Goal: Task Accomplishment & Management: Complete application form

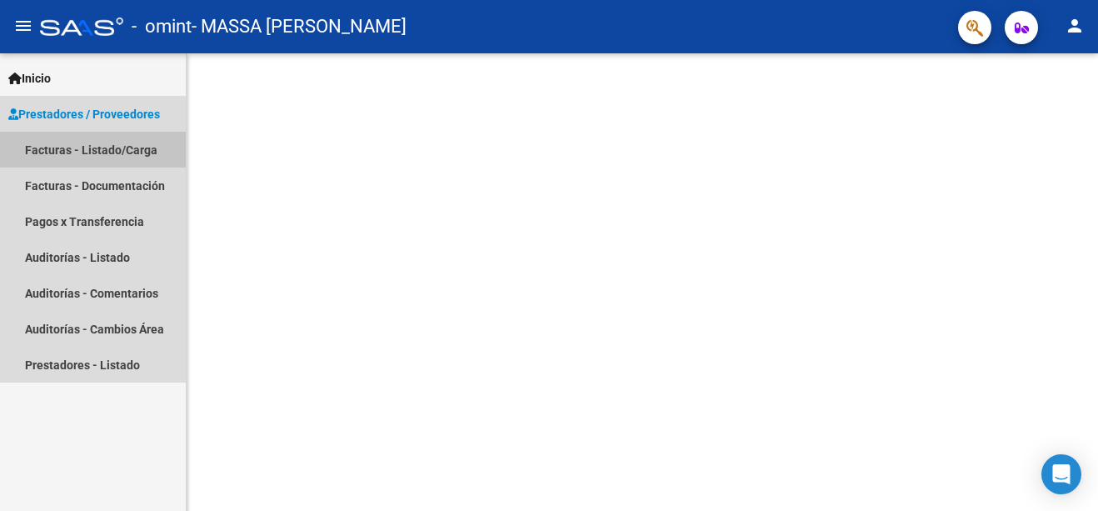
click at [43, 147] on link "Facturas - Listado/Carga" at bounding box center [93, 150] width 186 height 36
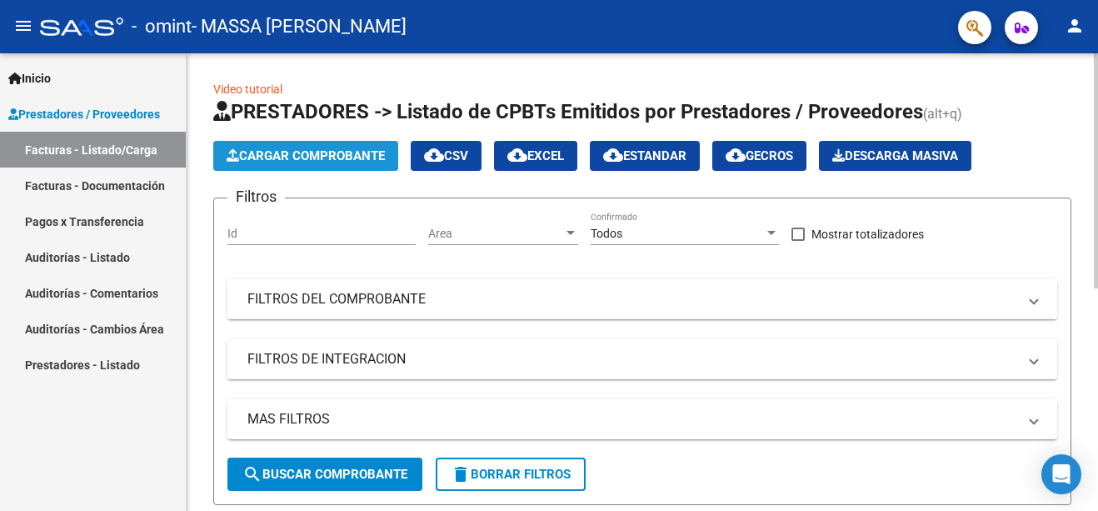
click at [312, 149] on span "Cargar Comprobante" at bounding box center [306, 155] width 158 height 15
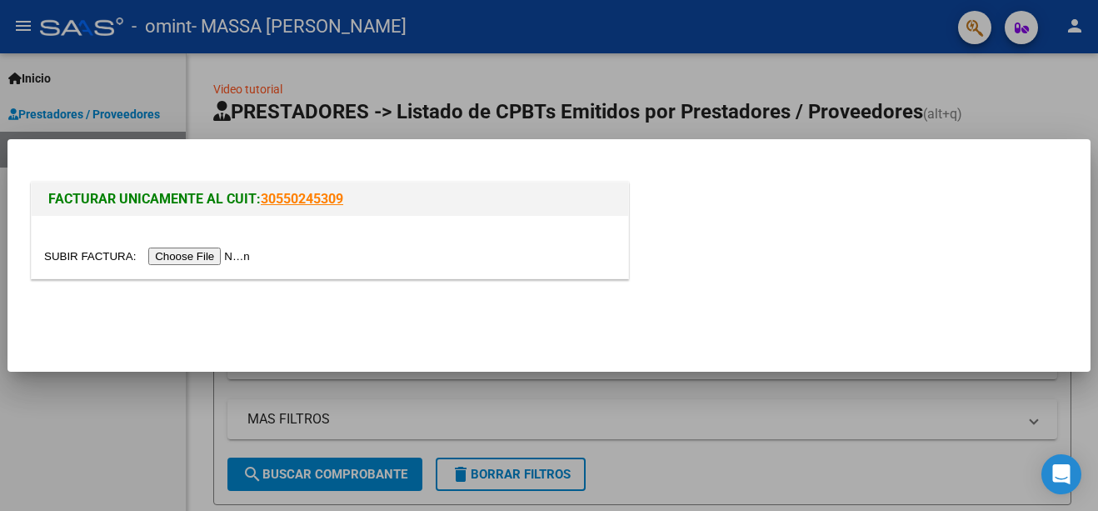
click at [186, 255] on input "file" at bounding box center [149, 255] width 211 height 17
drag, startPoint x: 174, startPoint y: 265, endPoint x: 168, endPoint y: 252, distance: 13.8
click at [168, 252] on input "file" at bounding box center [149, 255] width 211 height 17
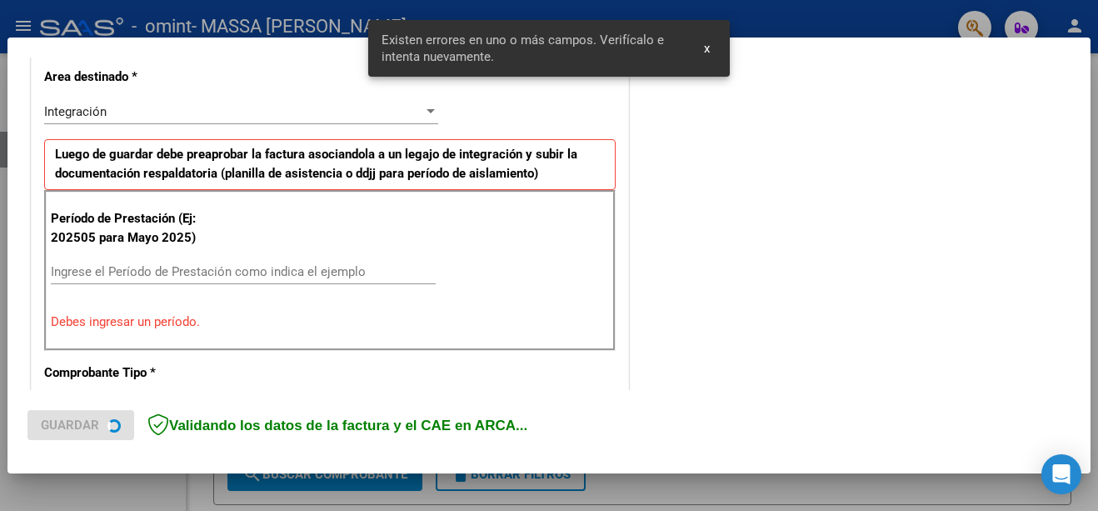
scroll to position [414, 0]
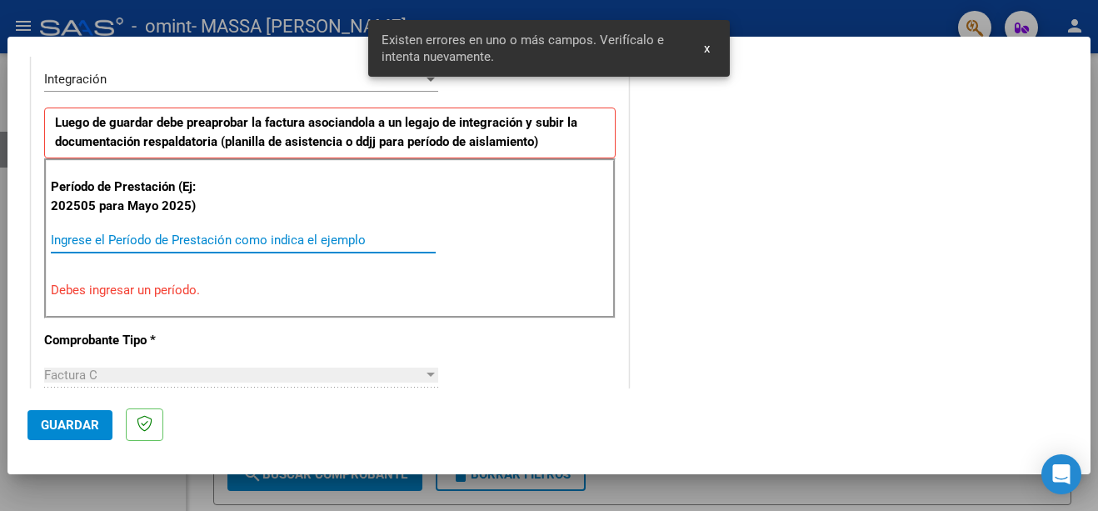
click at [64, 242] on input "Ingrese el Período de Prestación como indica el ejemplo" at bounding box center [243, 239] width 385 height 15
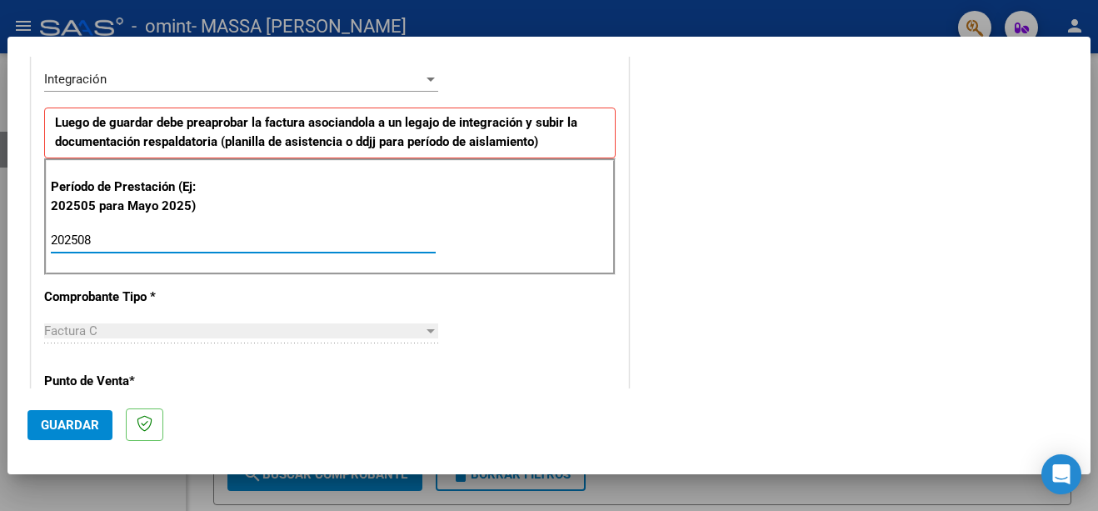
type input "202508"
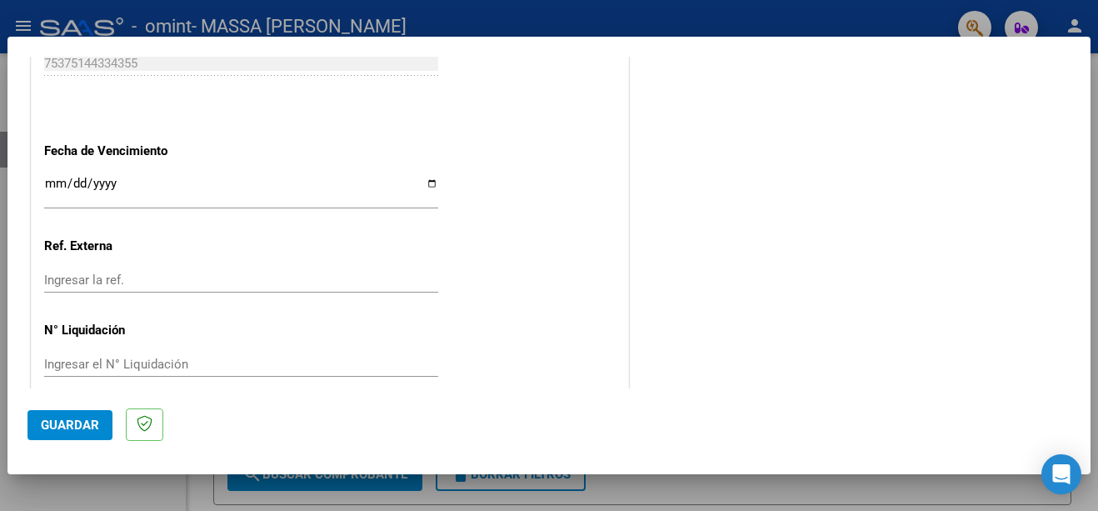
scroll to position [1135, 0]
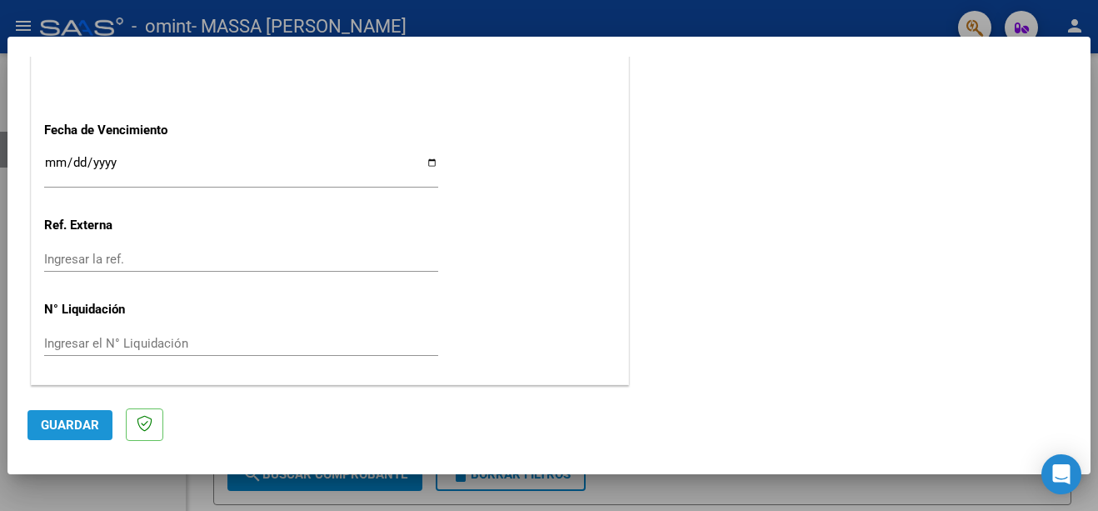
click at [66, 422] on span "Guardar" at bounding box center [70, 424] width 58 height 15
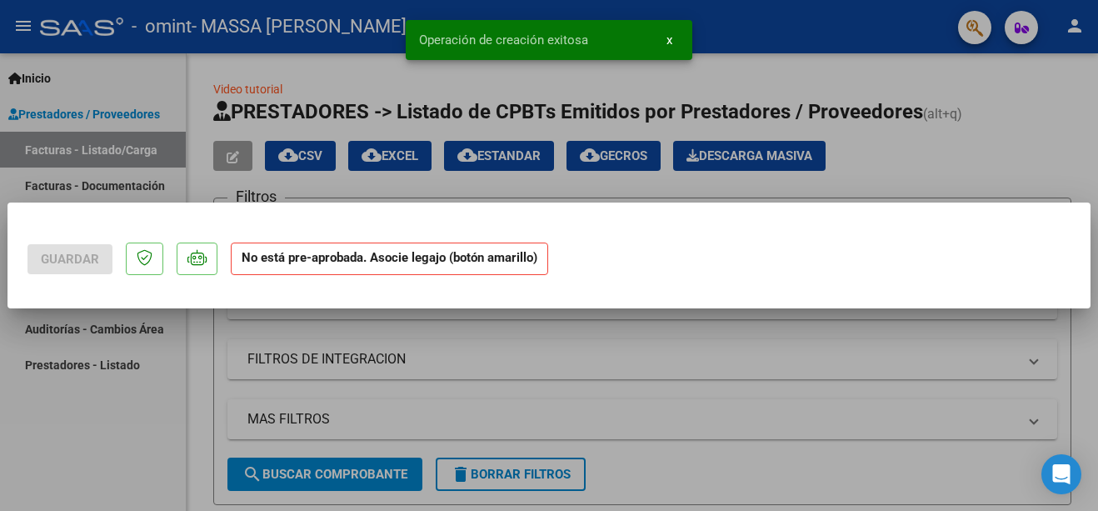
scroll to position [0, 0]
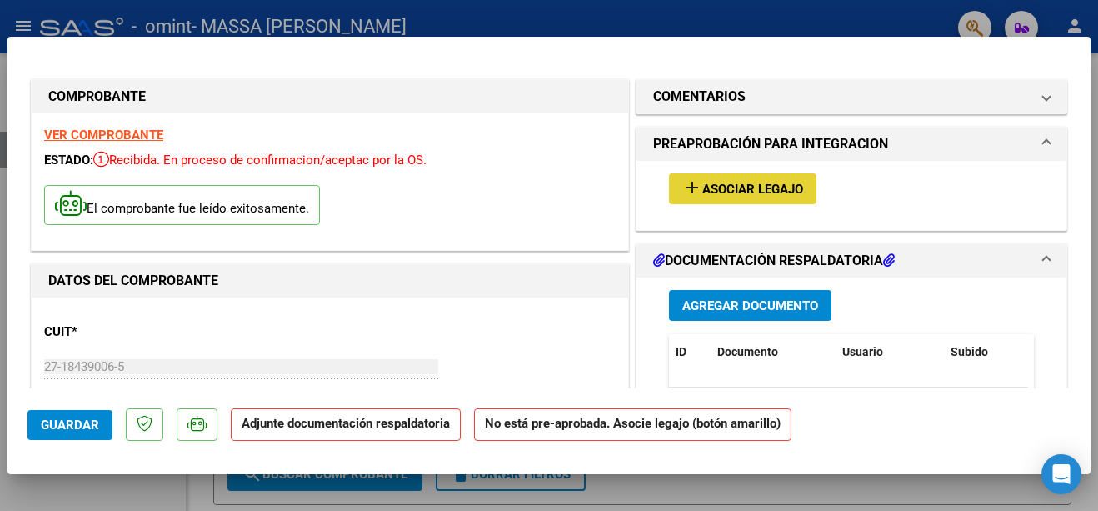
click at [743, 191] on span "Asociar Legajo" at bounding box center [752, 189] width 101 height 15
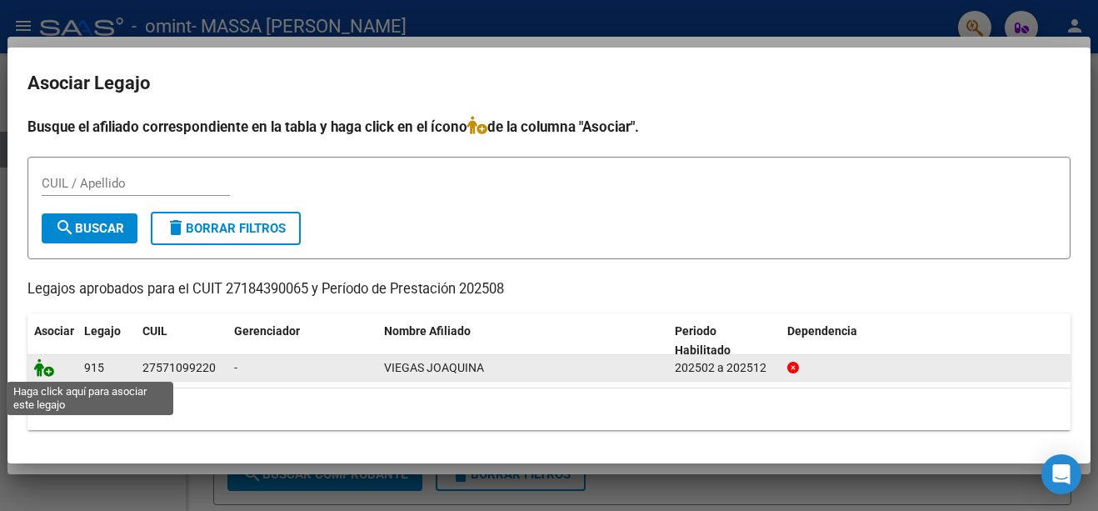
click at [43, 371] on icon at bounding box center [44, 367] width 20 height 18
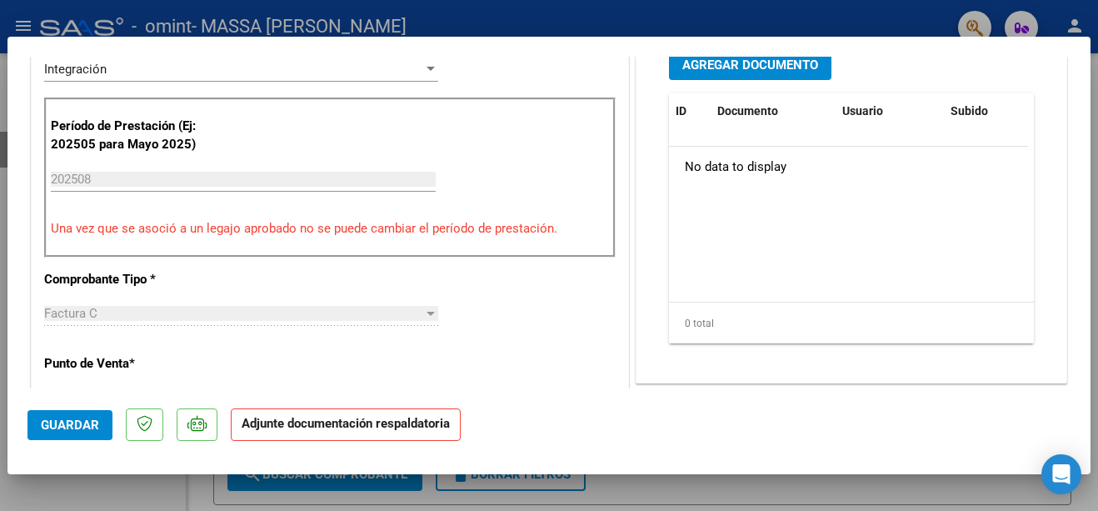
scroll to position [466, 0]
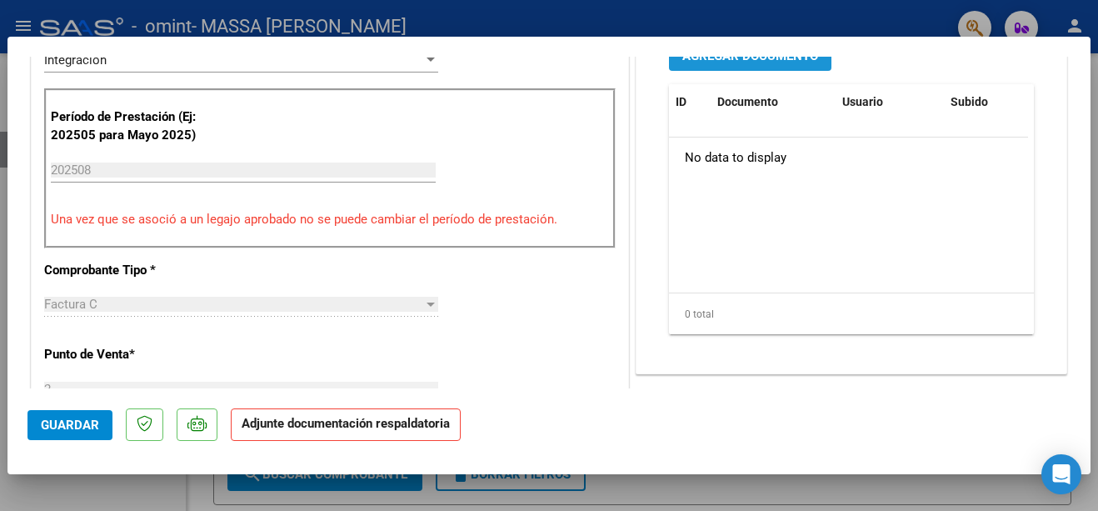
click at [711, 59] on span "Agregar Documento" at bounding box center [750, 55] width 136 height 15
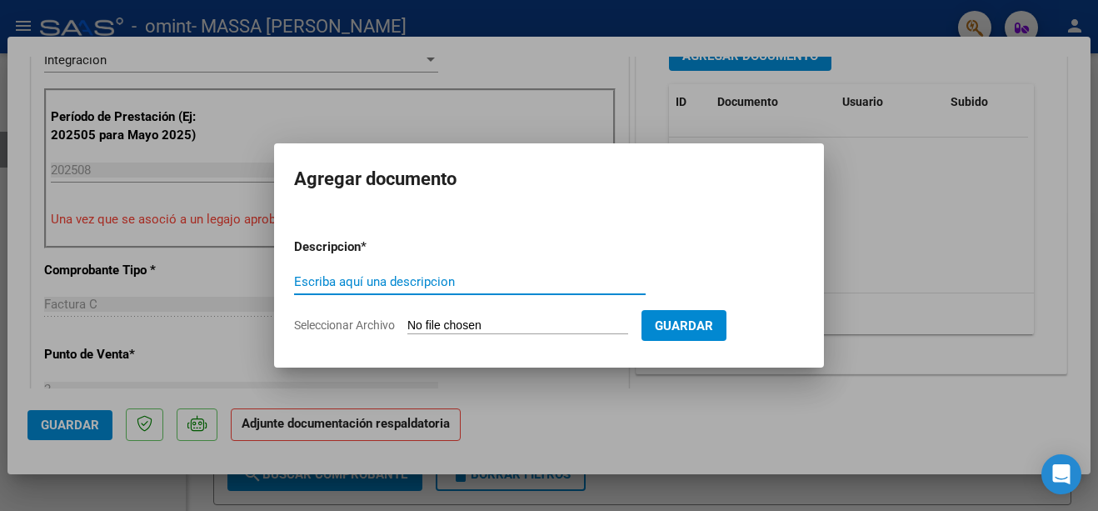
click at [310, 282] on input "Escriba aquí una descripcion" at bounding box center [470, 281] width 352 height 15
type input "planilla agosto 2025"
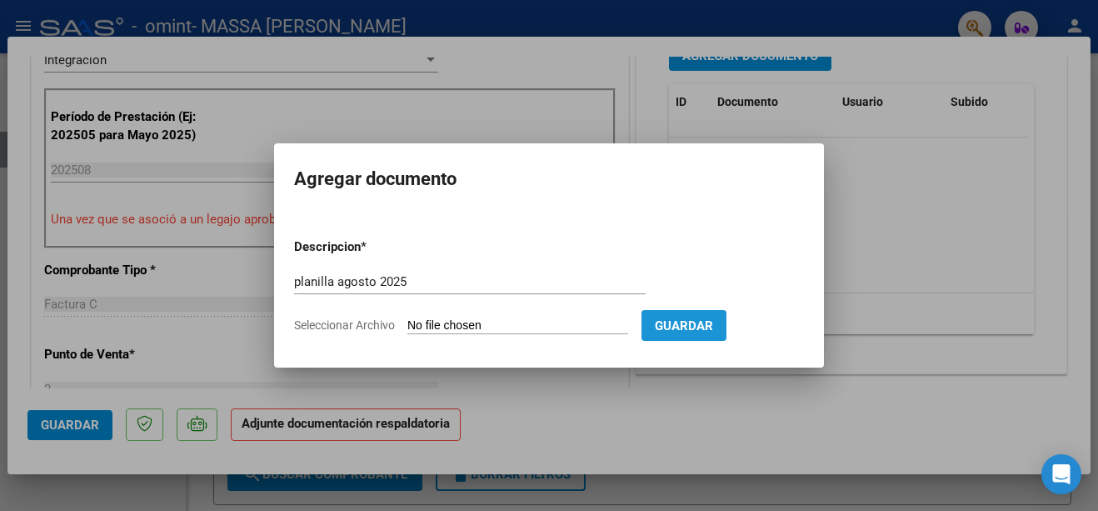
click at [713, 322] on span "Guardar" at bounding box center [684, 325] width 58 height 15
click at [412, 322] on input "Seleccionar Archivo" at bounding box center [517, 326] width 221 height 16
type input "C:\fakepath\planilla [PERSON_NAME][DATE].pdf"
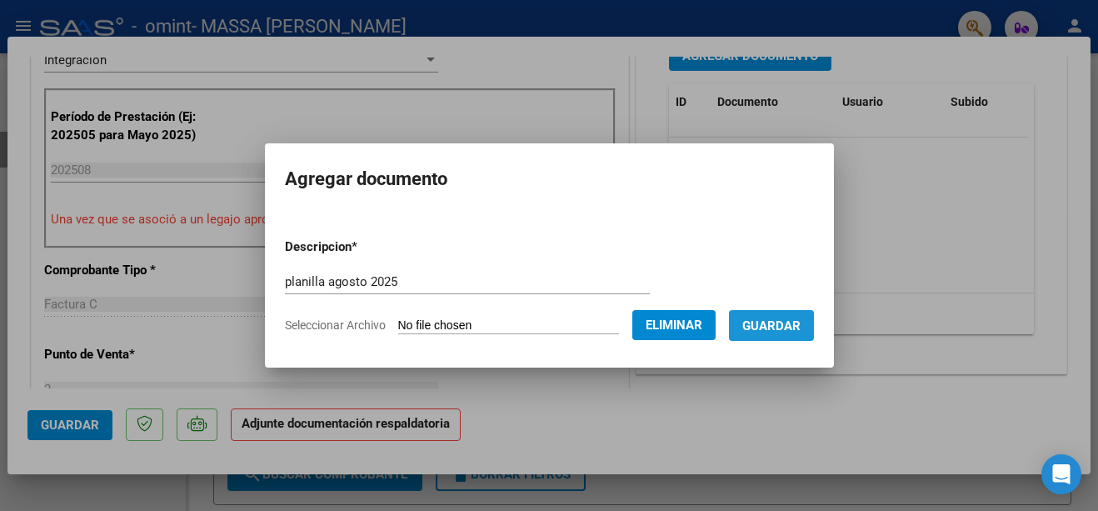
click at [796, 322] on span "Guardar" at bounding box center [771, 325] width 58 height 15
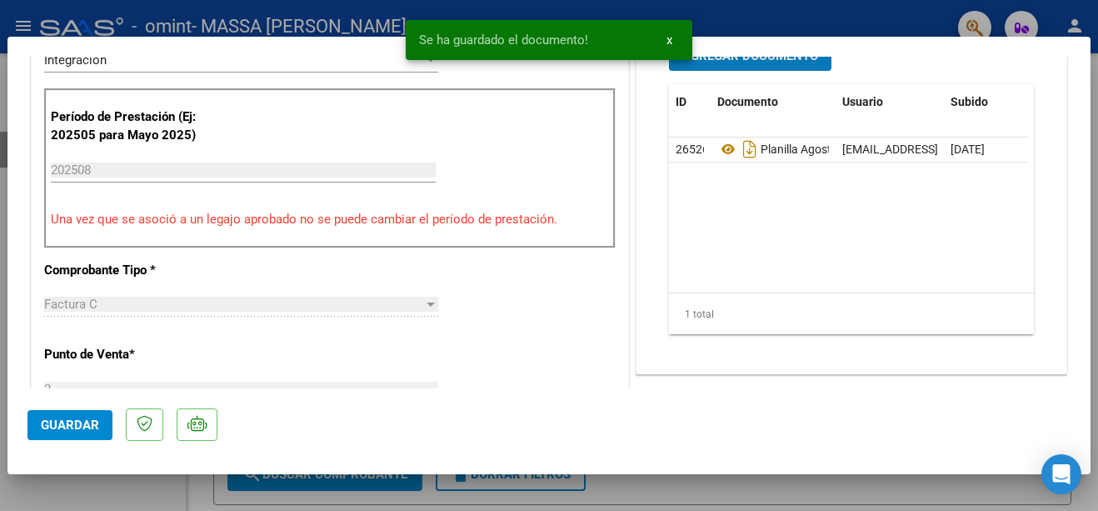
scroll to position [449, 0]
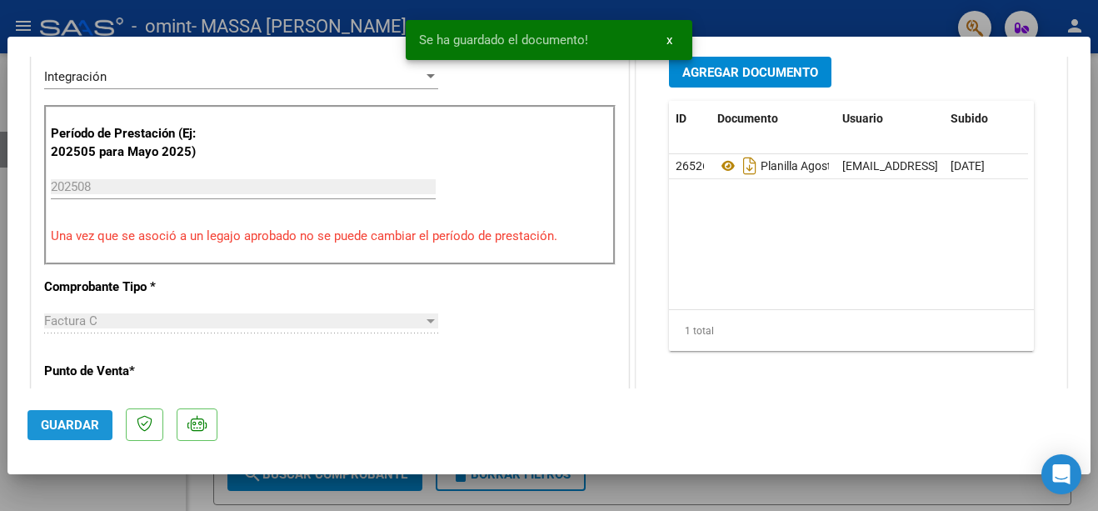
click at [71, 419] on span "Guardar" at bounding box center [70, 424] width 58 height 15
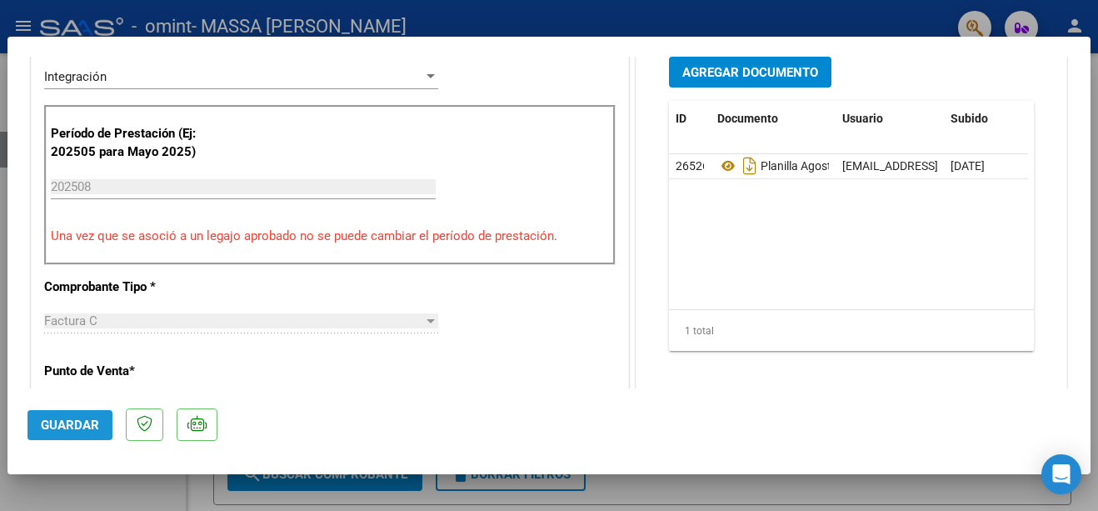
click at [64, 418] on span "Guardar" at bounding box center [70, 424] width 58 height 15
